Goal: Complete application form: Complete application form

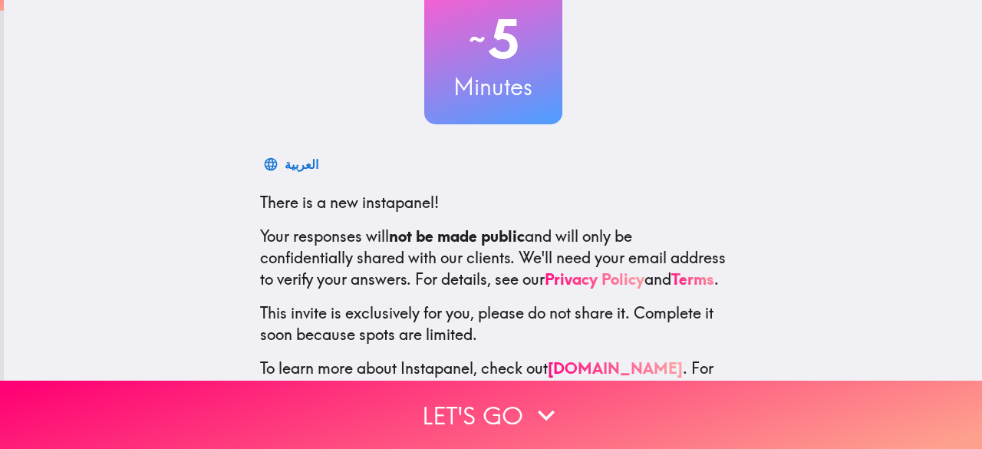
scroll to position [189, 0]
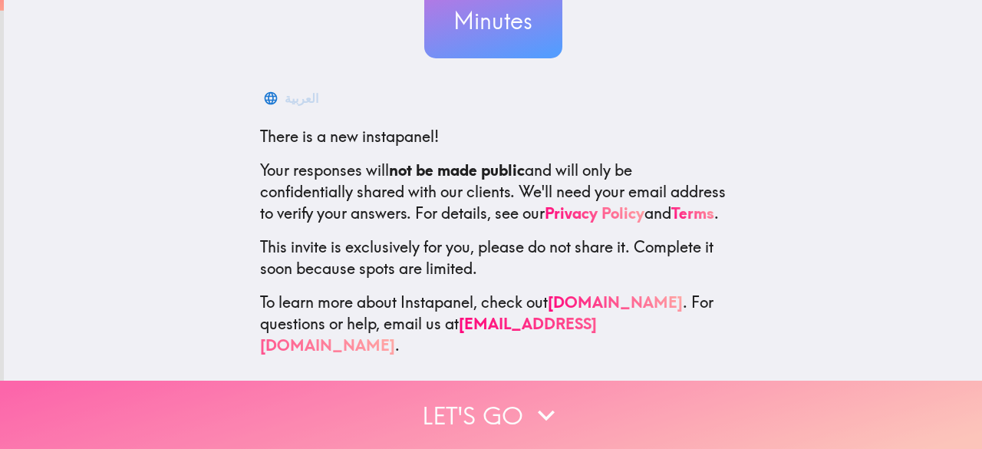
click at [494, 394] on button "Let's go" at bounding box center [491, 414] width 982 height 68
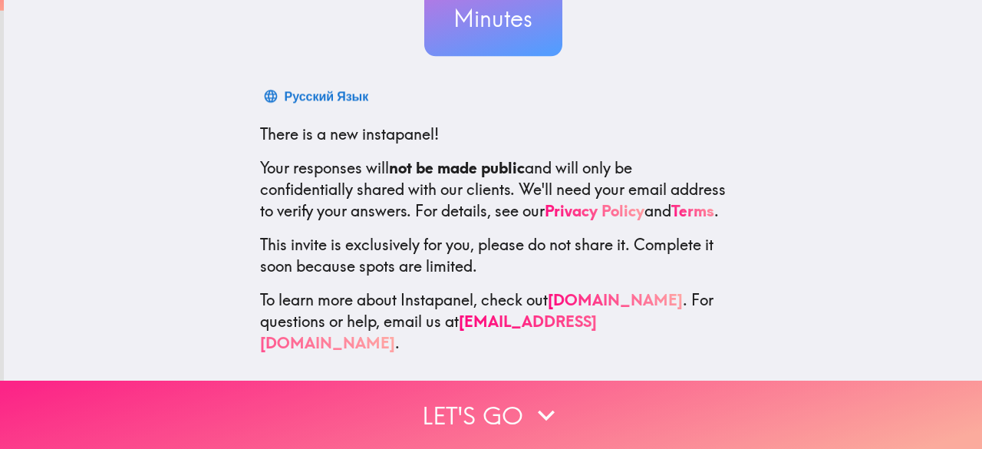
scroll to position [0, 0]
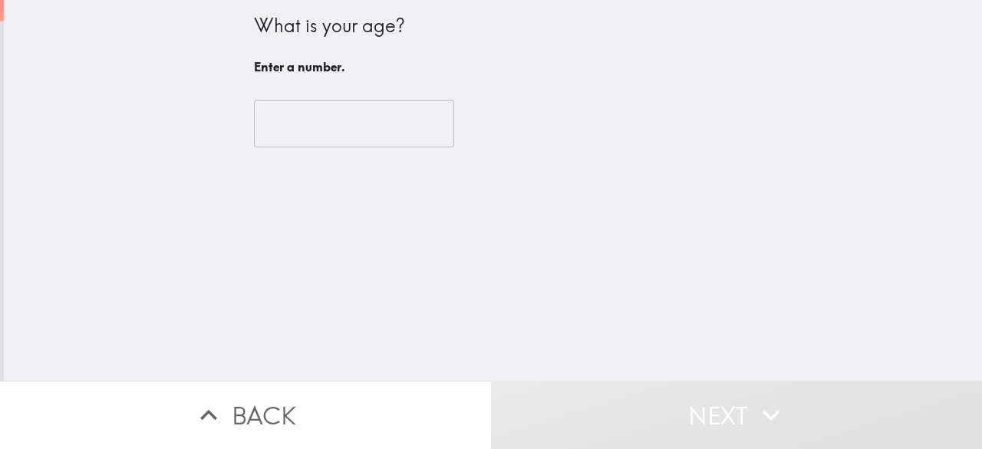
click at [325, 114] on input "number" at bounding box center [354, 124] width 200 height 48
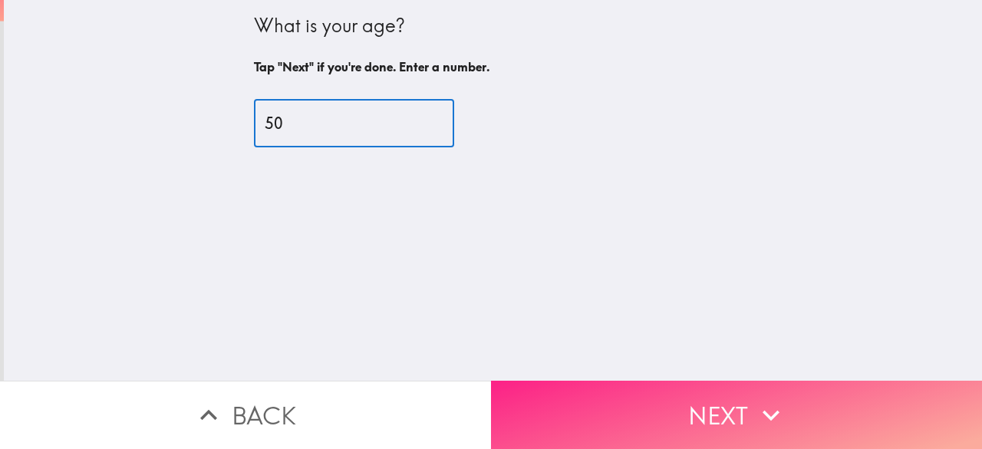
type input "50"
click at [697, 398] on button "Next" at bounding box center [736, 414] width 491 height 68
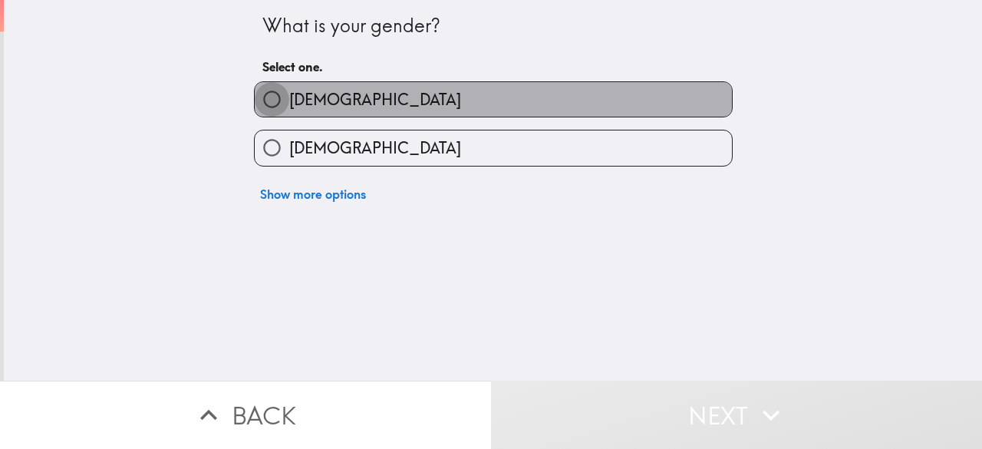
click at [258, 100] on input "[DEMOGRAPHIC_DATA]" at bounding box center [272, 99] width 35 height 35
radio input "true"
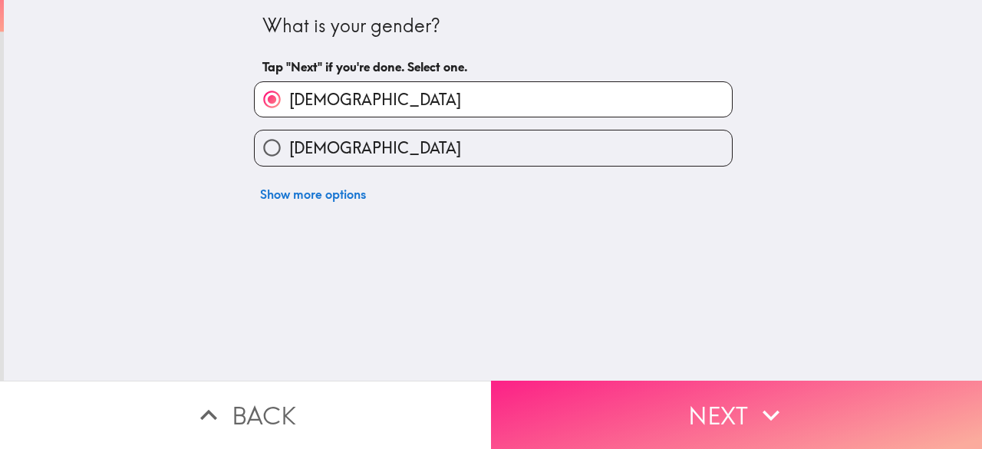
click at [680, 394] on button "Next" at bounding box center [736, 414] width 491 height 68
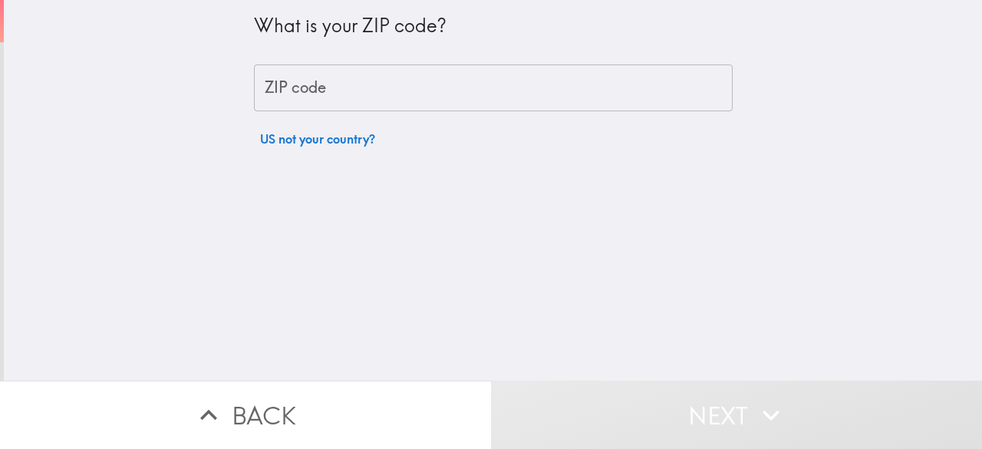
click at [486, 86] on input "ZIP code" at bounding box center [493, 88] width 479 height 48
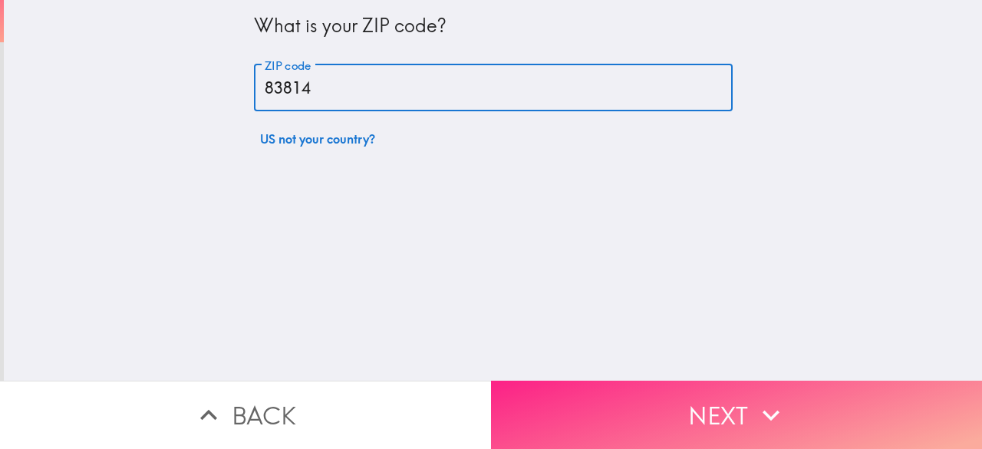
type input "83814"
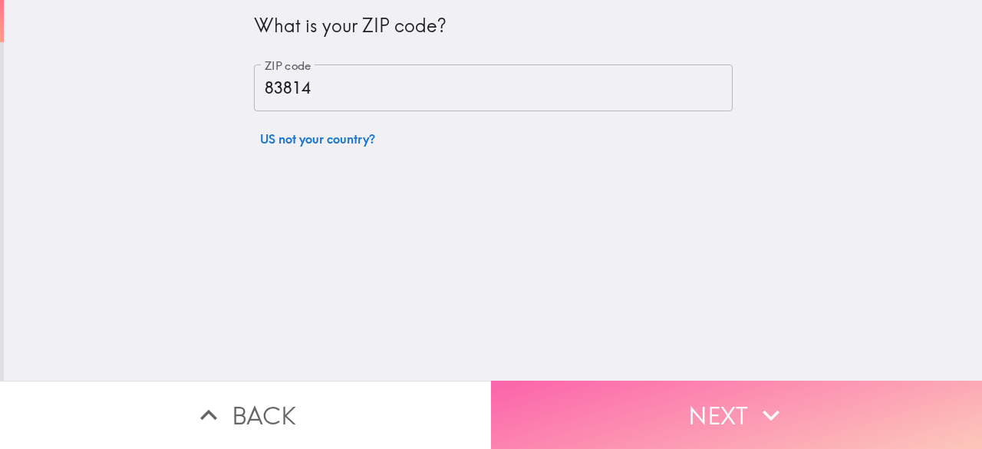
click at [692, 390] on button "Next" at bounding box center [736, 414] width 491 height 68
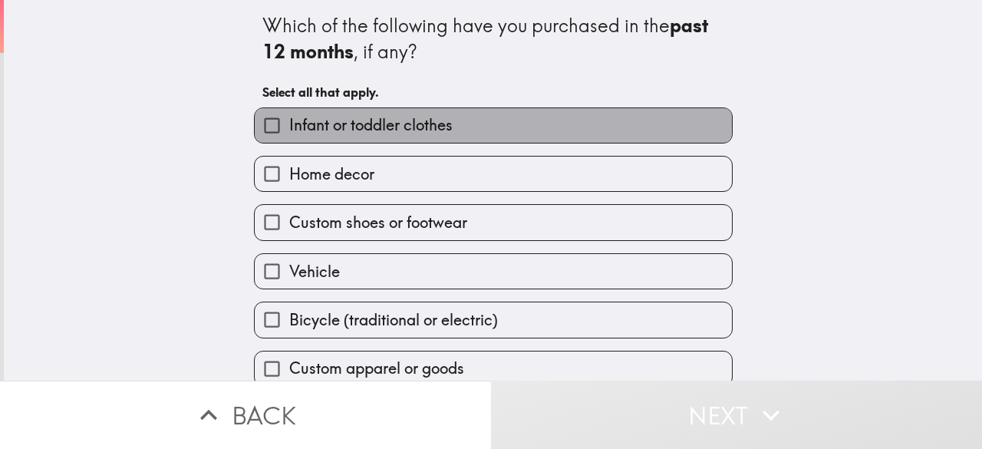
click at [334, 122] on span "Infant or toddler clothes" at bounding box center [370, 124] width 163 height 21
click at [289, 122] on input "Infant or toddler clothes" at bounding box center [272, 125] width 35 height 35
checkbox input "true"
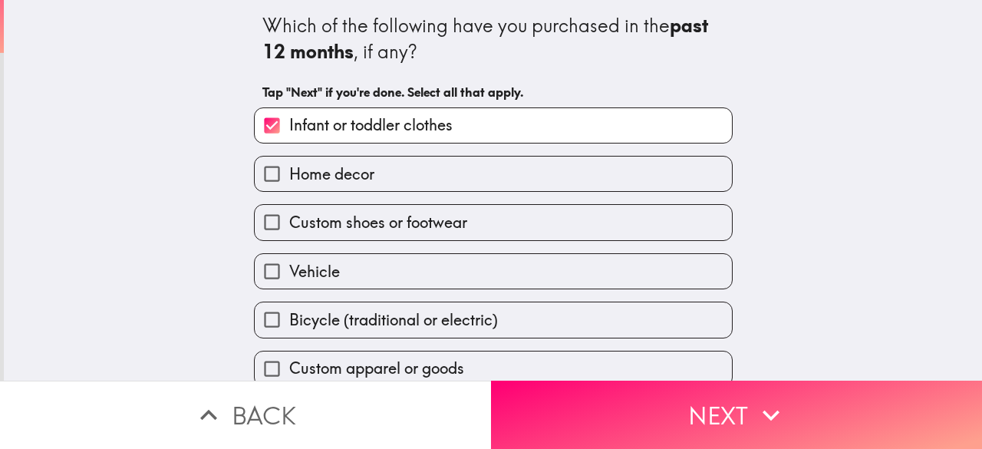
click at [335, 175] on span "Home decor" at bounding box center [331, 173] width 85 height 21
click at [289, 175] on input "Home decor" at bounding box center [272, 173] width 35 height 35
checkbox input "true"
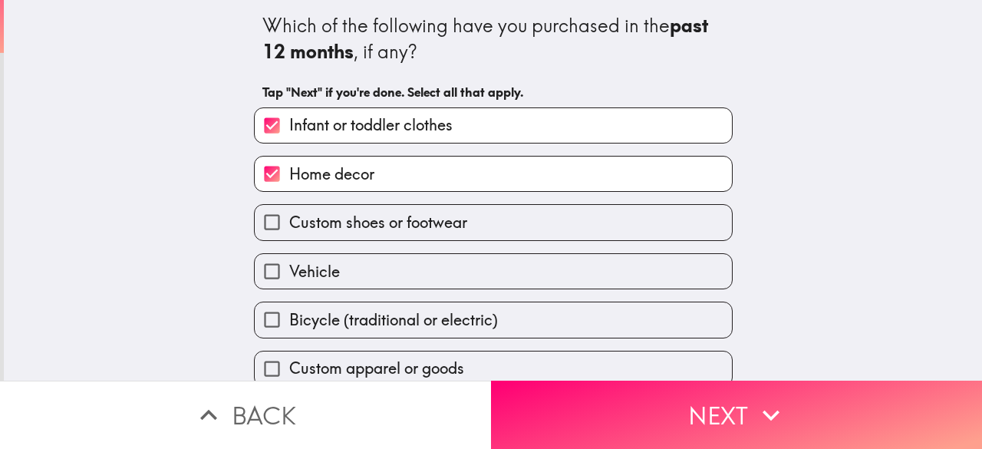
click at [340, 222] on span "Custom shoes or footwear" at bounding box center [378, 222] width 178 height 21
click at [289, 222] on input "Custom shoes or footwear" at bounding box center [272, 222] width 35 height 35
checkbox input "true"
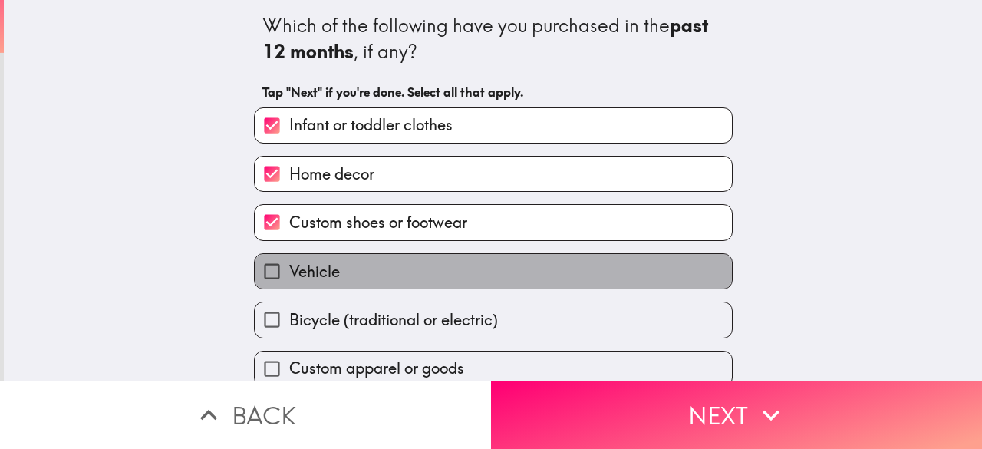
click at [325, 275] on span "Vehicle" at bounding box center [314, 271] width 51 height 21
click at [289, 275] on input "Vehicle" at bounding box center [272, 271] width 35 height 35
checkbox input "true"
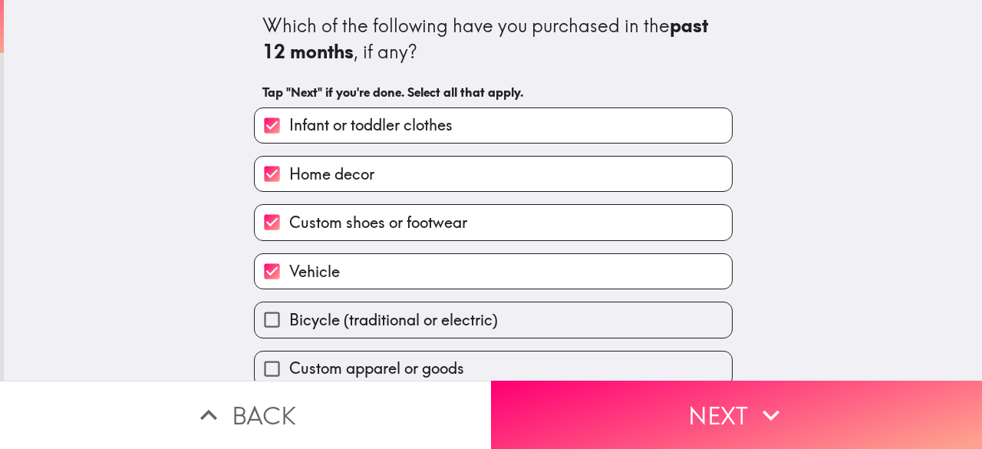
scroll to position [119, 0]
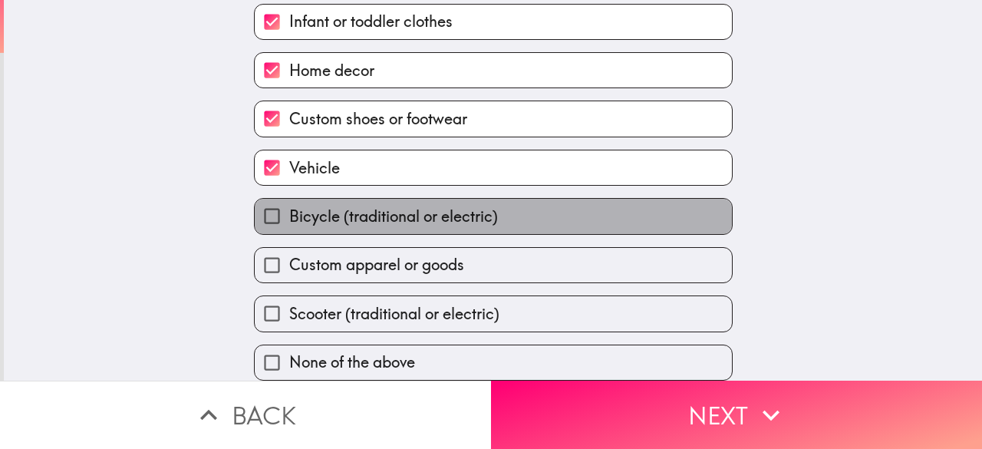
click at [331, 206] on span "Bicycle (traditional or electric)" at bounding box center [393, 216] width 209 height 21
click at [289, 205] on input "Bicycle (traditional or electric)" at bounding box center [272, 216] width 35 height 35
checkbox input "true"
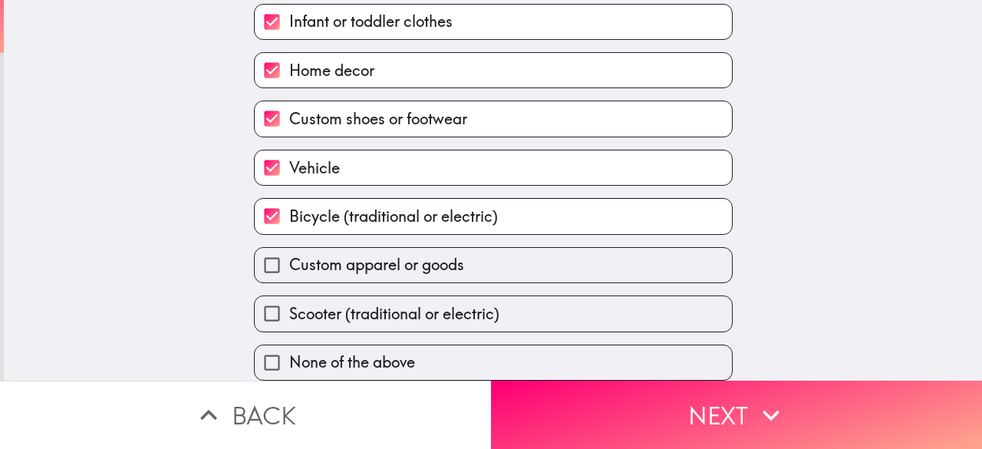
click at [351, 254] on span "Custom apparel or goods" at bounding box center [376, 264] width 175 height 21
click at [289, 248] on input "Custom apparel or goods" at bounding box center [272, 265] width 35 height 35
checkbox input "true"
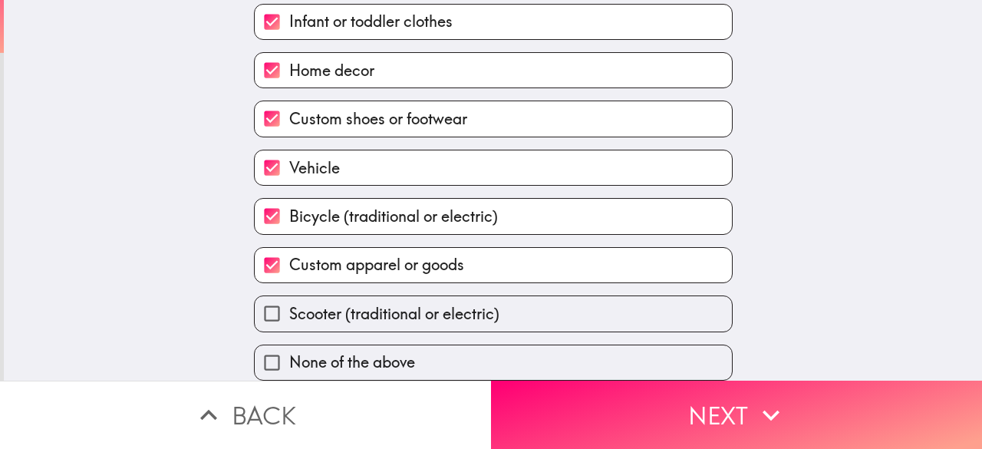
click at [486, 311] on span "Scooter (traditional or electric)" at bounding box center [394, 313] width 210 height 21
click at [289, 311] on input "Scooter (traditional or electric)" at bounding box center [272, 313] width 35 height 35
checkbox input "true"
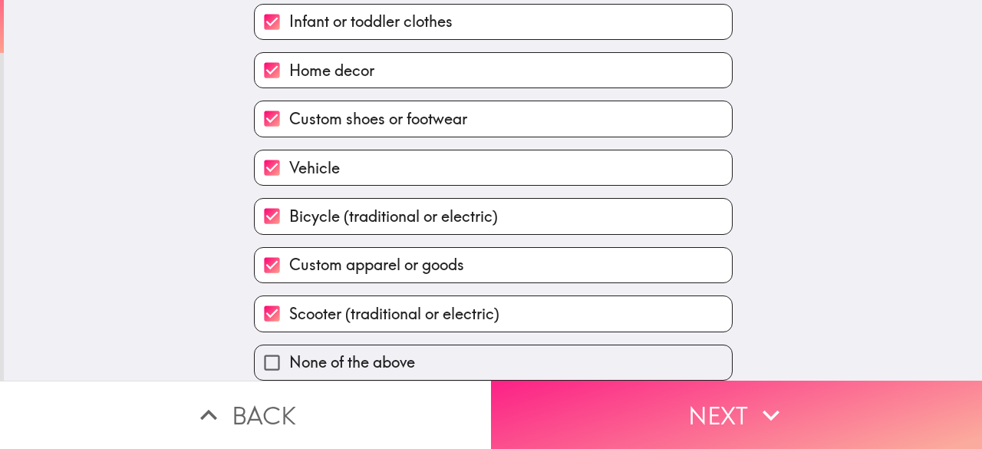
click at [614, 390] on button "Next" at bounding box center [736, 414] width 491 height 68
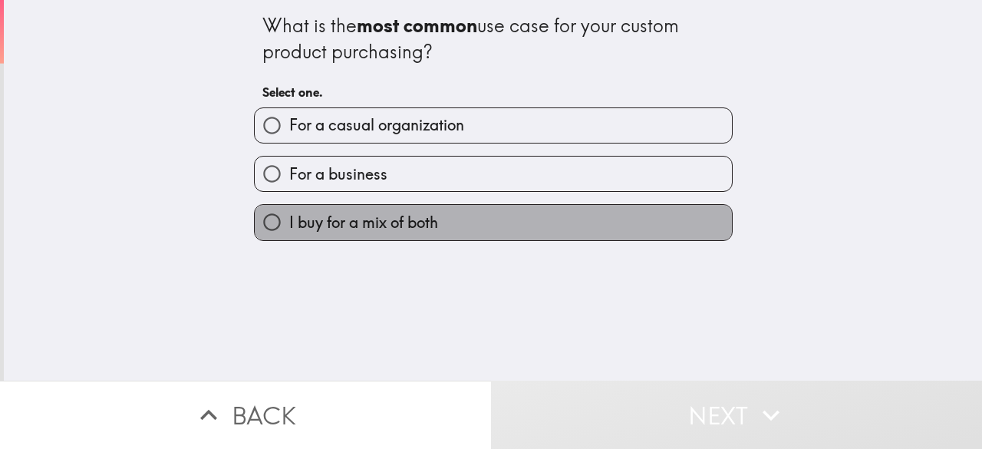
click at [409, 218] on span "I buy for a mix of both" at bounding box center [363, 222] width 149 height 21
click at [289, 218] on input "I buy for a mix of both" at bounding box center [272, 222] width 35 height 35
radio input "true"
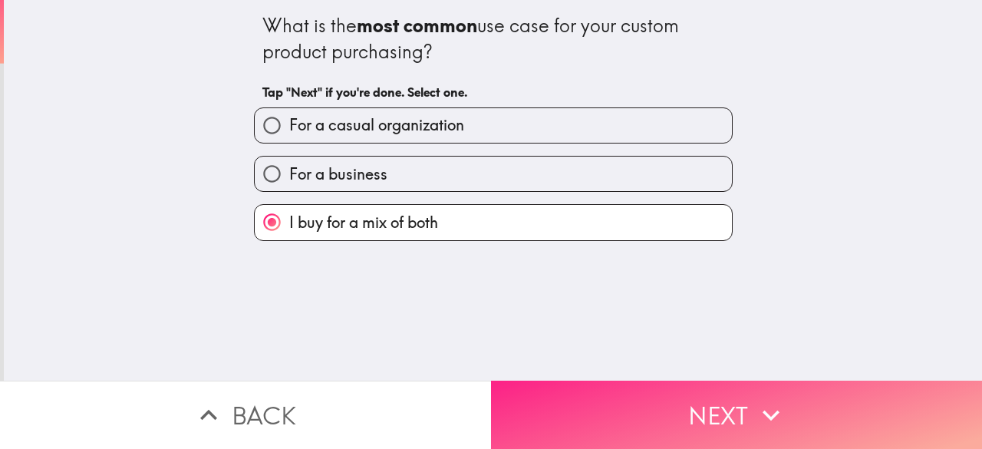
click at [626, 397] on button "Next" at bounding box center [736, 414] width 491 height 68
